Goal: Task Accomplishment & Management: Complete application form

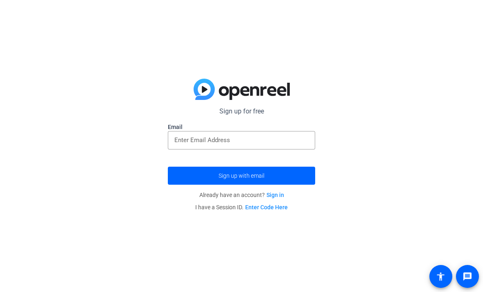
click at [291, 138] on input "email" at bounding box center [241, 140] width 134 height 10
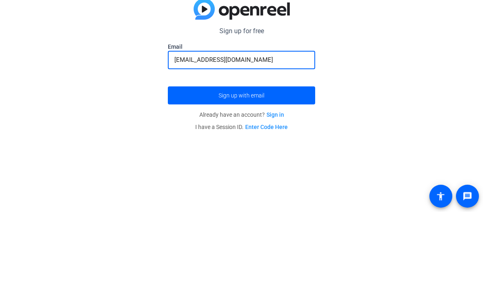
type input "[EMAIL_ADDRESS][DOMAIN_NAME]"
click at [194, 166] on span "submit" at bounding box center [241, 176] width 147 height 20
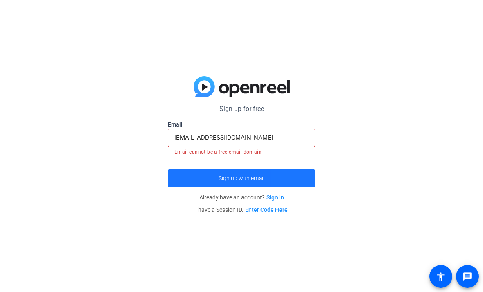
click at [297, 174] on span "submit" at bounding box center [241, 178] width 147 height 20
click at [298, 173] on span "submit" at bounding box center [241, 178] width 147 height 20
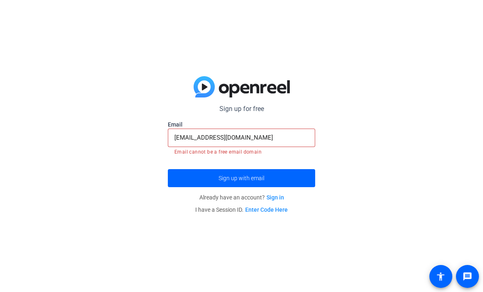
click at [300, 171] on span "submit" at bounding box center [241, 178] width 147 height 20
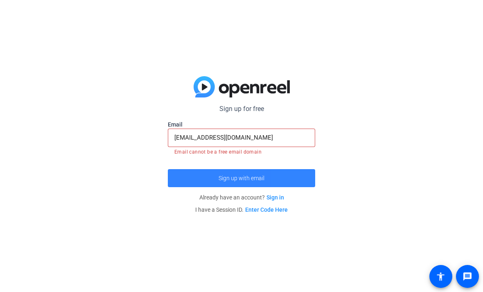
click at [298, 174] on span "submit" at bounding box center [241, 178] width 147 height 20
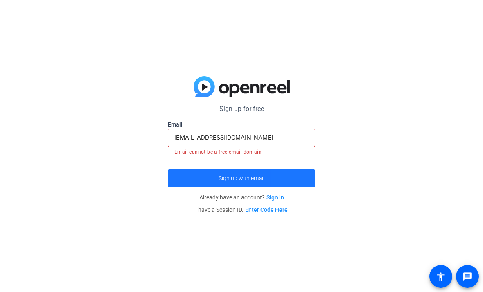
click at [299, 176] on span "submit" at bounding box center [241, 178] width 147 height 20
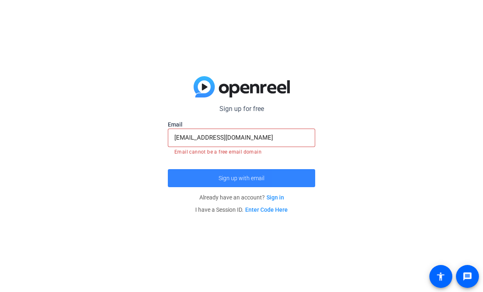
click at [299, 176] on span "submit" at bounding box center [241, 178] width 147 height 20
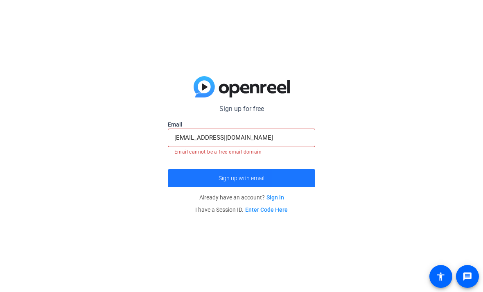
click at [299, 179] on span "submit" at bounding box center [241, 178] width 147 height 20
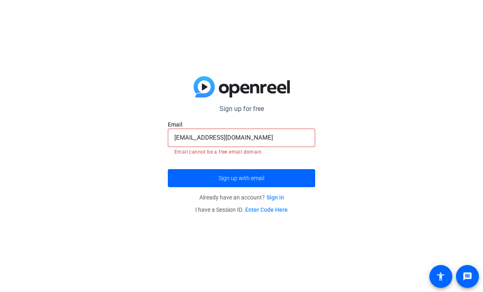
click at [281, 196] on link "Sign in" at bounding box center [275, 197] width 18 height 7
